Goal: Transaction & Acquisition: Purchase product/service

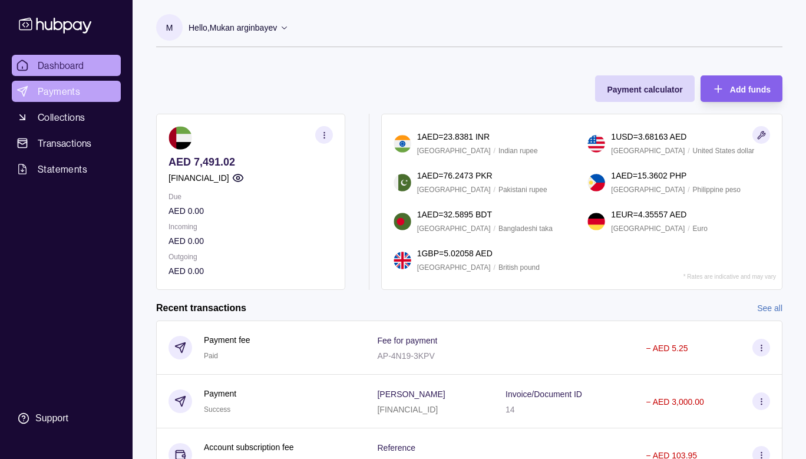
click at [71, 94] on span "Payments" at bounding box center [59, 91] width 42 height 14
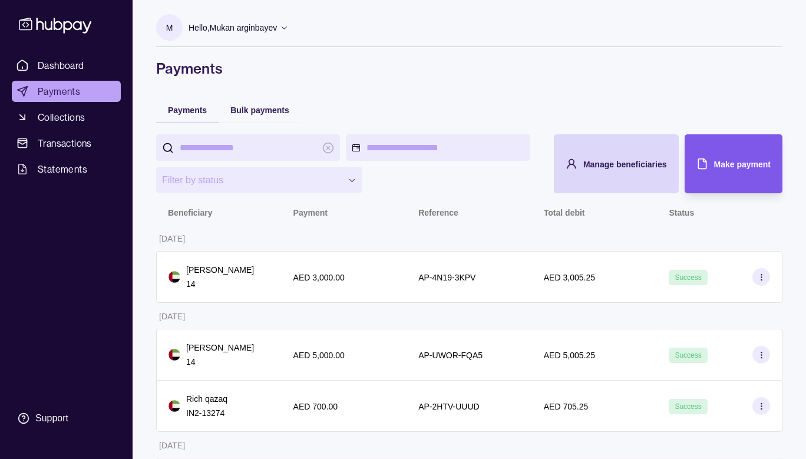
click at [750, 176] on div "Make payment" at bounding box center [725, 163] width 92 height 59
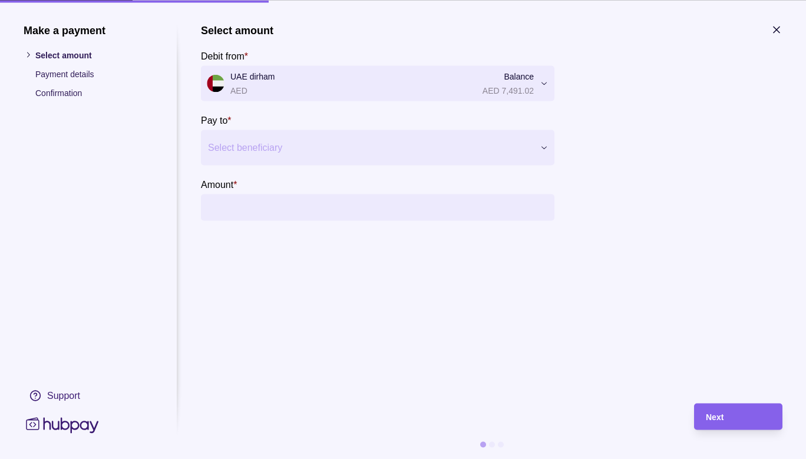
click at [263, 150] on div at bounding box center [370, 147] width 325 height 16
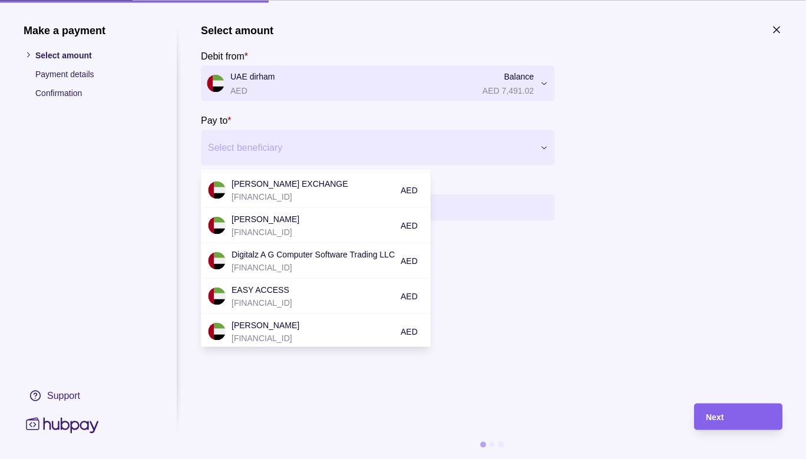
scroll to position [207, 0]
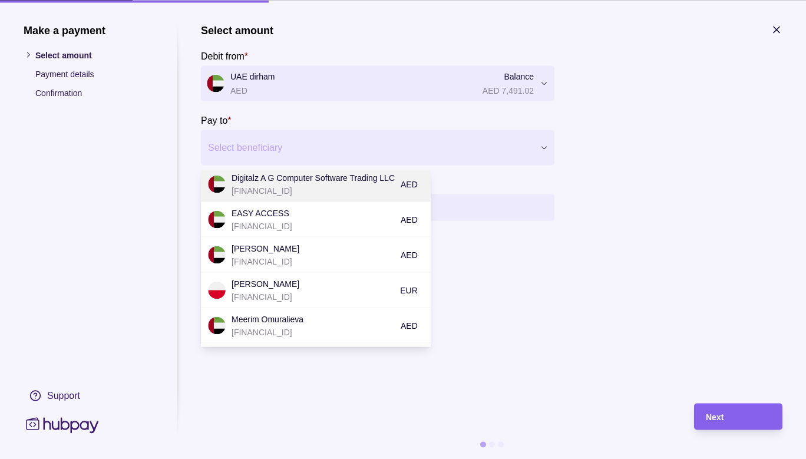
click at [286, 180] on p "Digitalz A G Computer Software Trading LLC" at bounding box center [312, 177] width 163 height 13
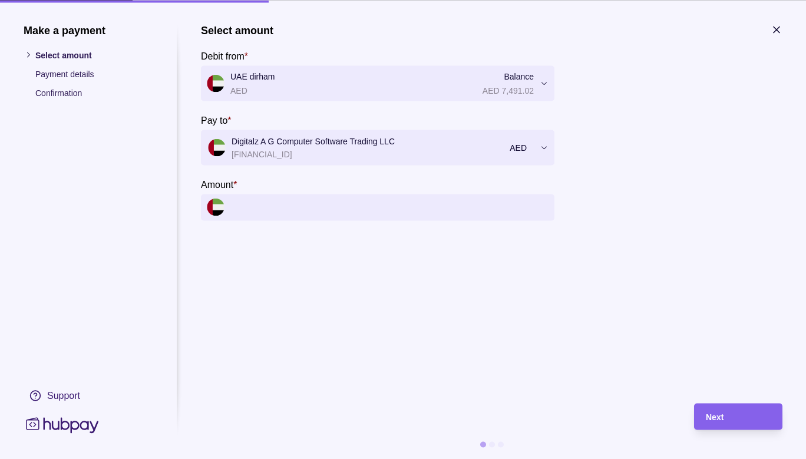
click at [280, 210] on input "Amount *" at bounding box center [389, 207] width 318 height 27
click at [359, 213] on input "Amount *" at bounding box center [389, 207] width 318 height 27
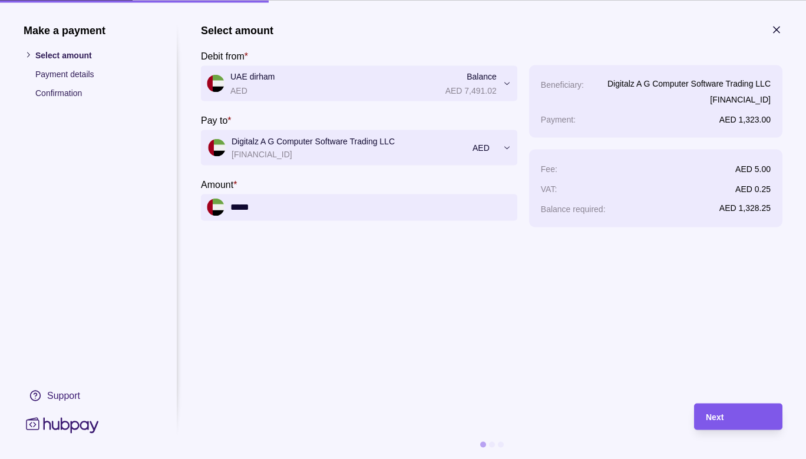
type input "*****"
click at [734, 421] on div "Next" at bounding box center [738, 416] width 65 height 14
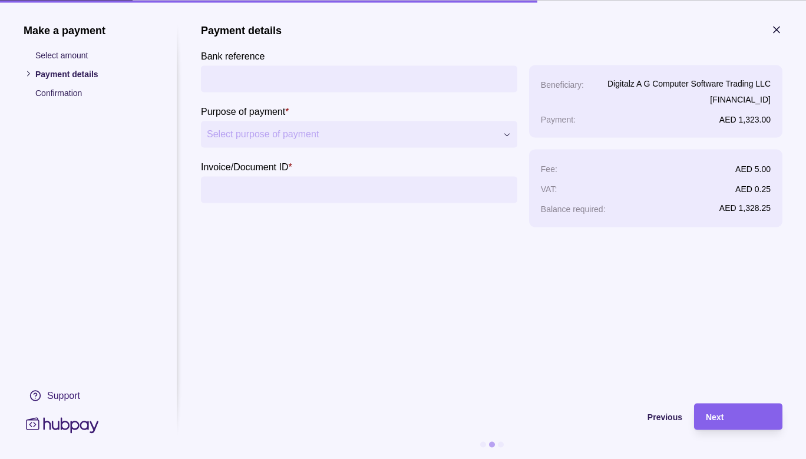
click at [274, 77] on input "Bank reference" at bounding box center [359, 78] width 305 height 27
click at [239, 188] on input "Invoice/Document ID *" at bounding box center [359, 189] width 305 height 27
type input "**********"
click at [250, 87] on input "Bank reference" at bounding box center [359, 78] width 305 height 27
type input "*"
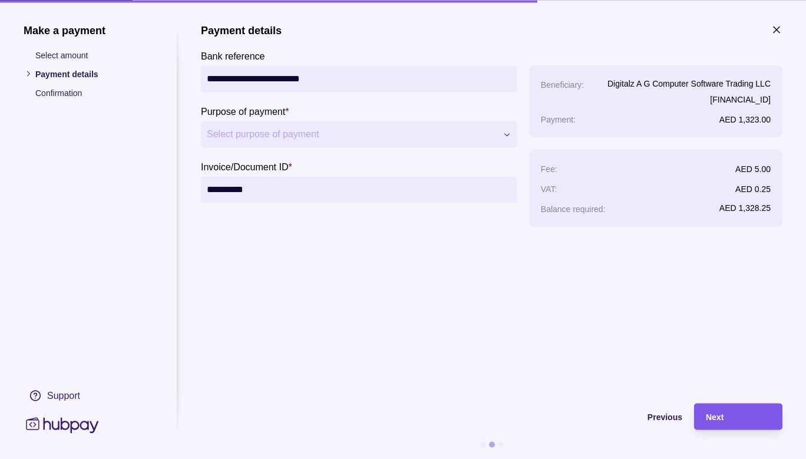
type input "**********"
click at [749, 425] on div "Next" at bounding box center [729, 416] width 82 height 27
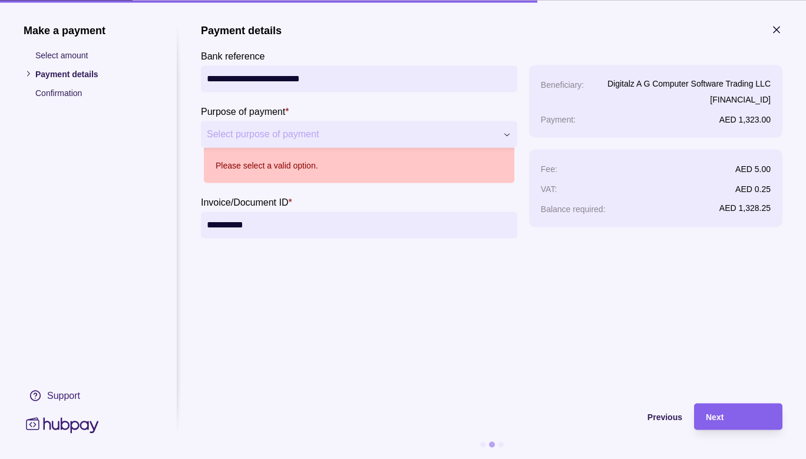
click at [273, 137] on span "Select purpose of payment" at bounding box center [352, 134] width 290 height 14
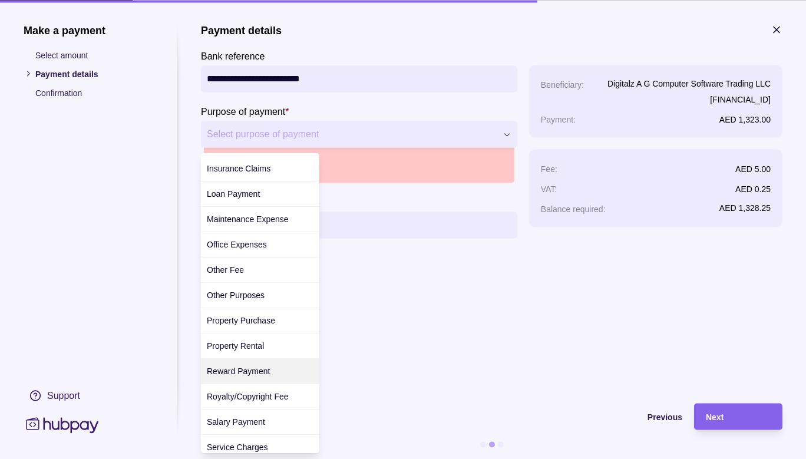
scroll to position [345, 0]
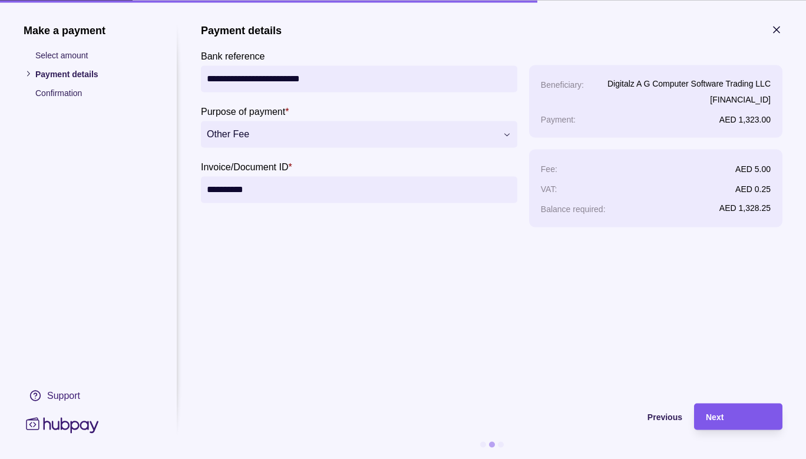
click at [721, 415] on span "Next" at bounding box center [715, 416] width 18 height 9
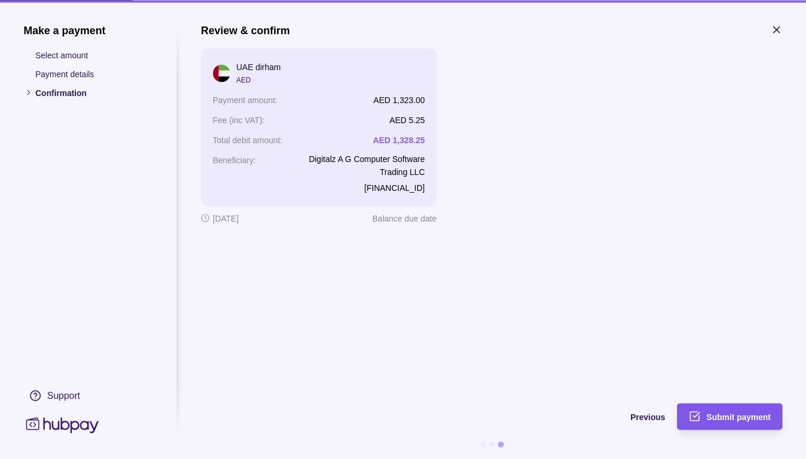
click at [703, 420] on div "Submit payment" at bounding box center [721, 416] width 100 height 27
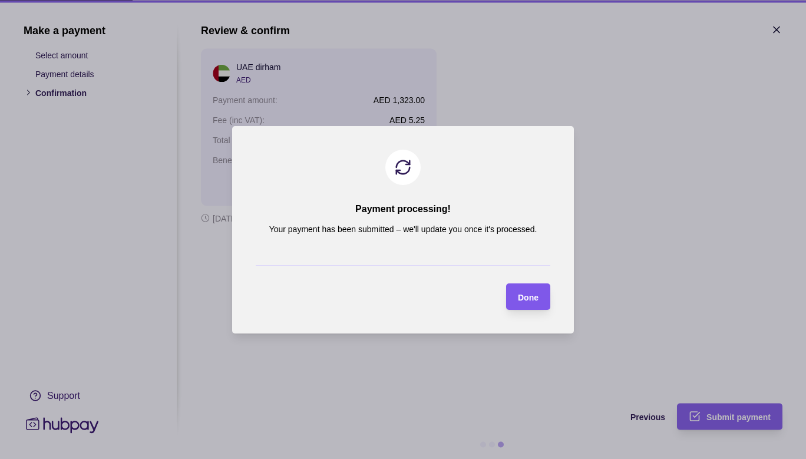
click at [522, 299] on span "Done" at bounding box center [528, 296] width 21 height 9
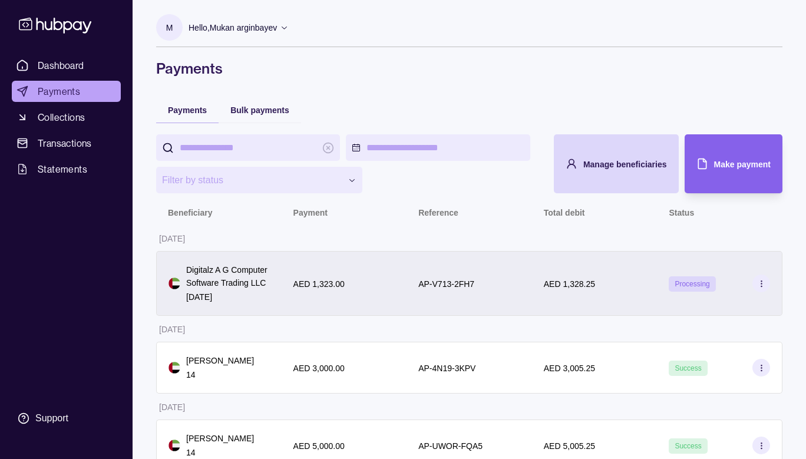
click at [700, 287] on span "Processing" at bounding box center [691, 284] width 35 height 8
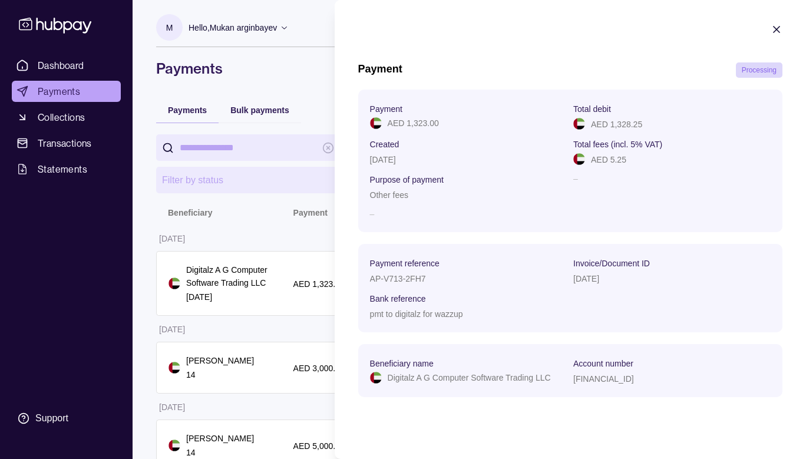
click at [780, 28] on icon "button" at bounding box center [776, 30] width 12 height 12
